Goal: Communication & Community: Share content

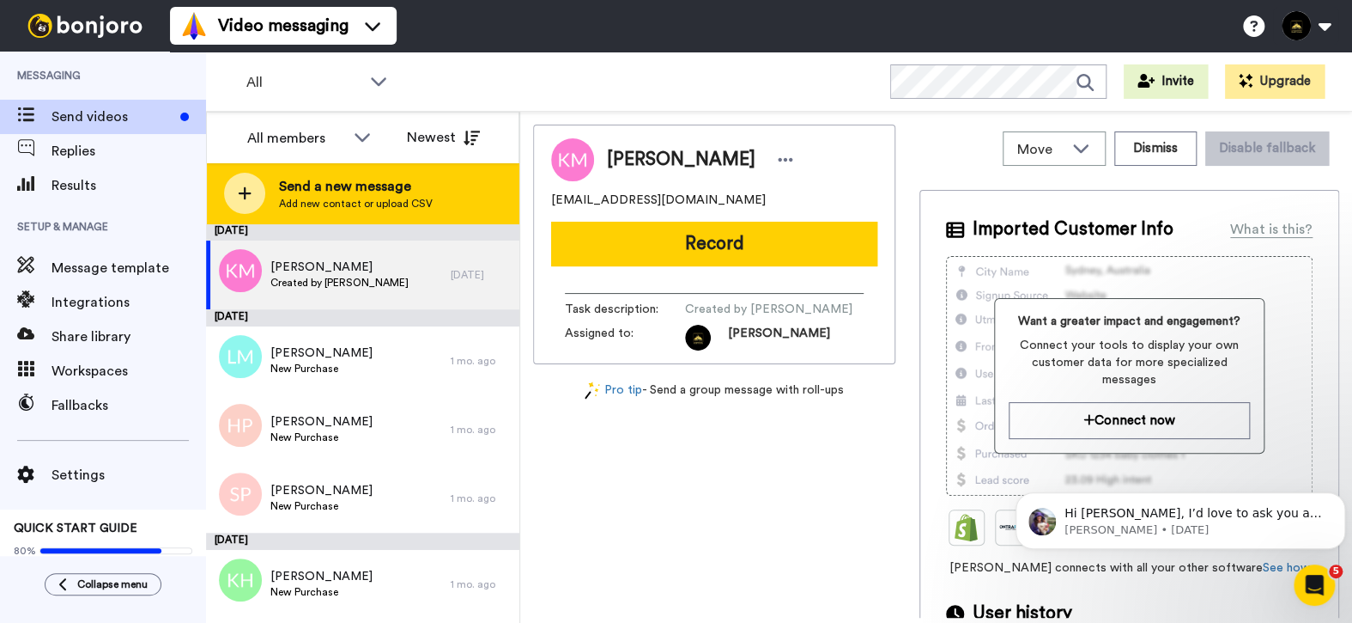
drag, startPoint x: 0, startPoint y: 0, endPoint x: 350, endPoint y: 199, distance: 403.0
click at [350, 199] on span "Add new contact or upload CSV" at bounding box center [356, 204] width 154 height 14
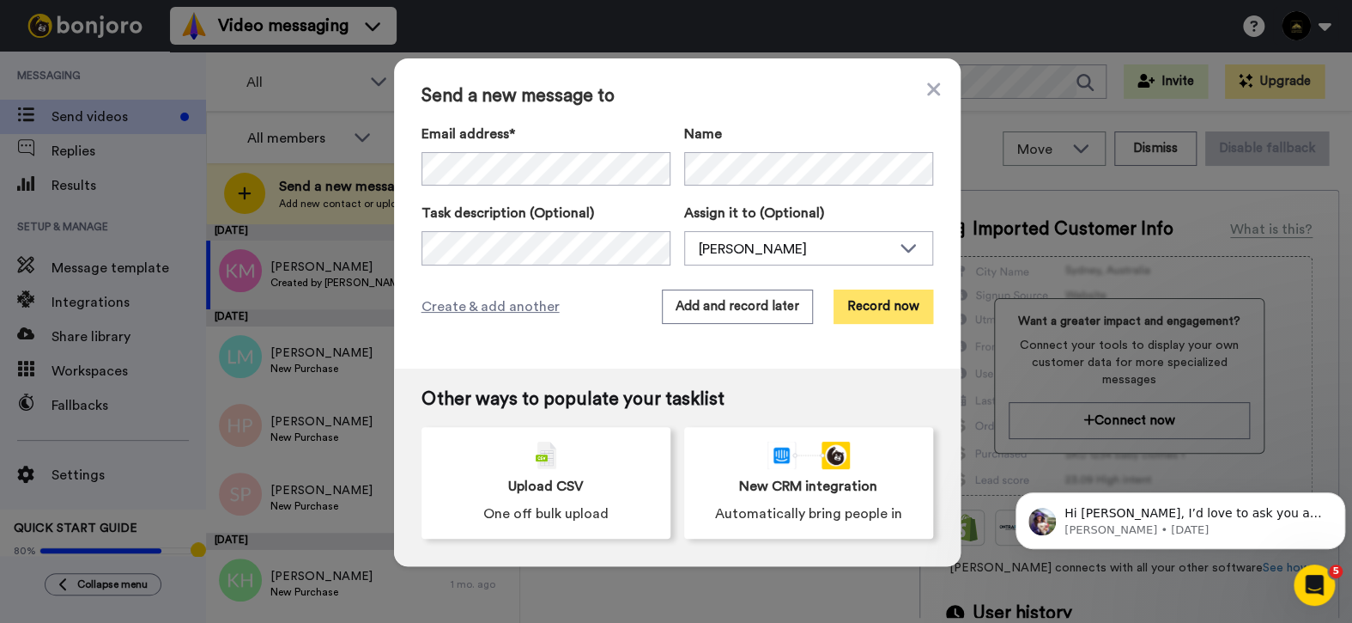
click at [895, 308] on button "Record now" at bounding box center [884, 306] width 100 height 34
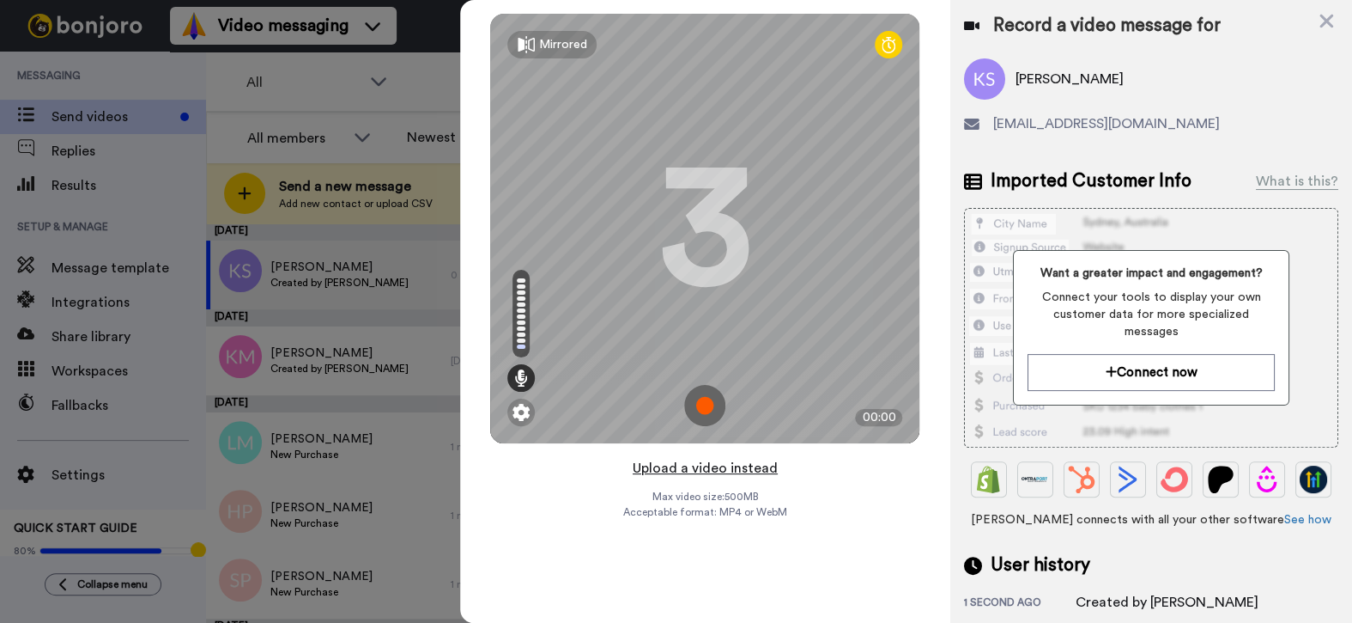
click at [743, 470] on button "Upload a video instead" at bounding box center [705, 468] width 155 height 22
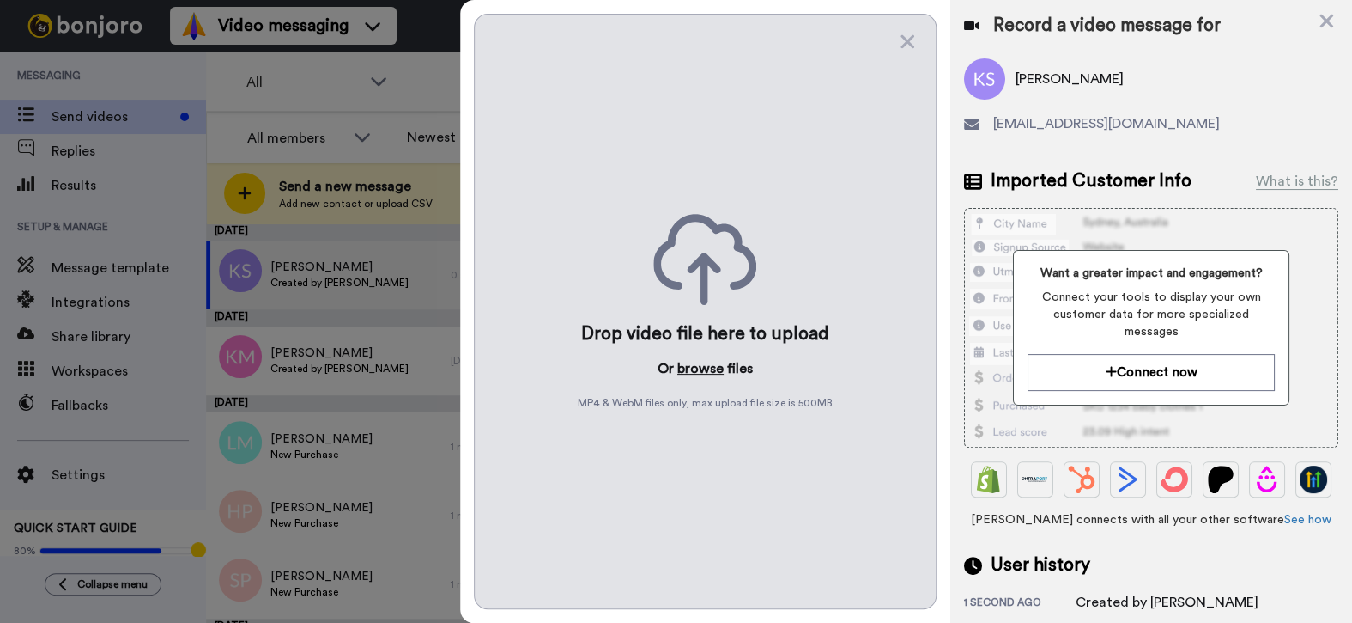
click at [699, 367] on button "browse" at bounding box center [700, 368] width 46 height 21
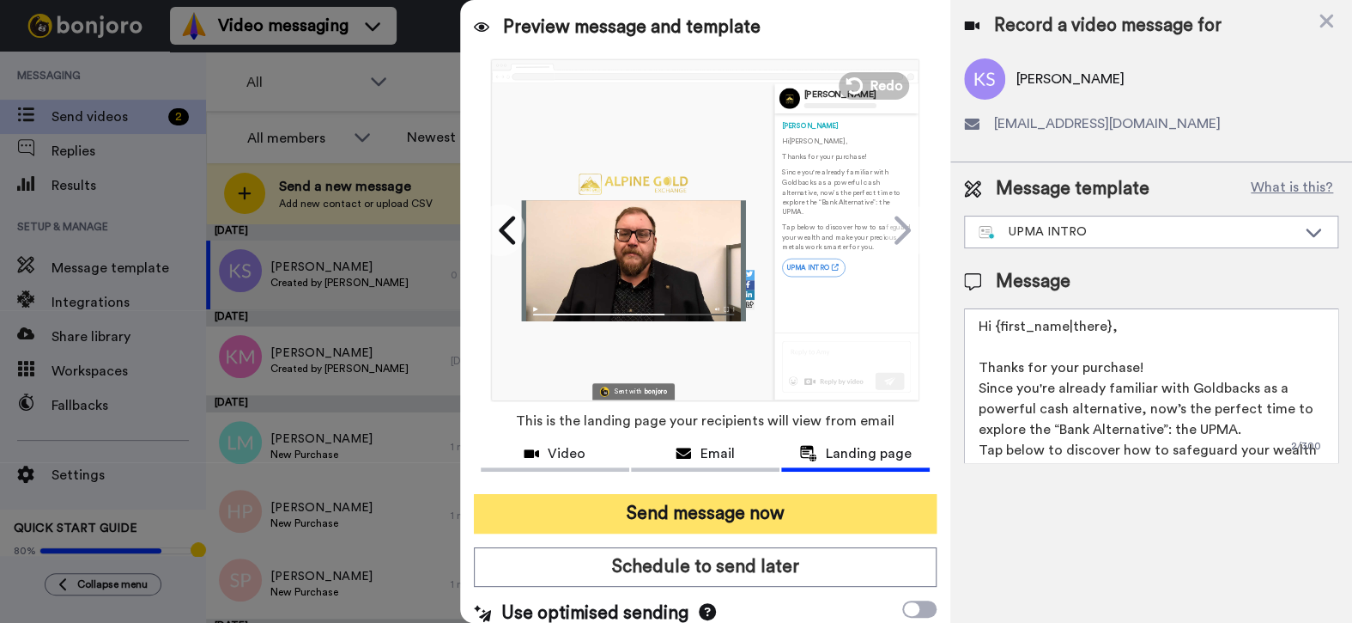
click at [761, 503] on button "Send message now" at bounding box center [706, 513] width 464 height 39
